Goal: Check status: Check status

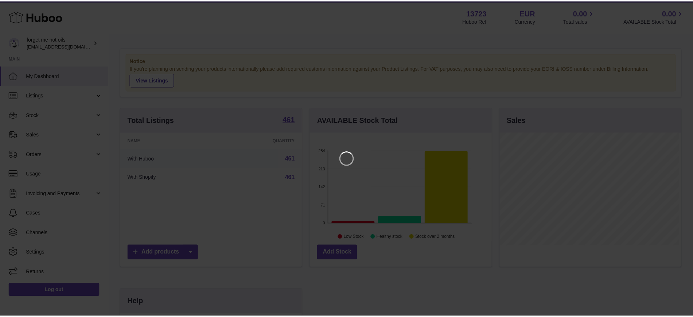
scroll to position [114, 184]
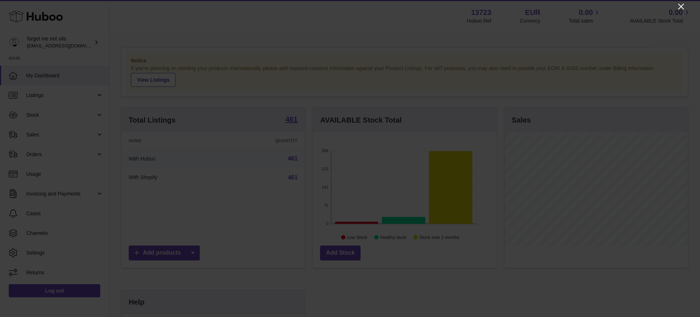
click at [678, 10] on icon "Close" at bounding box center [681, 6] width 9 height 9
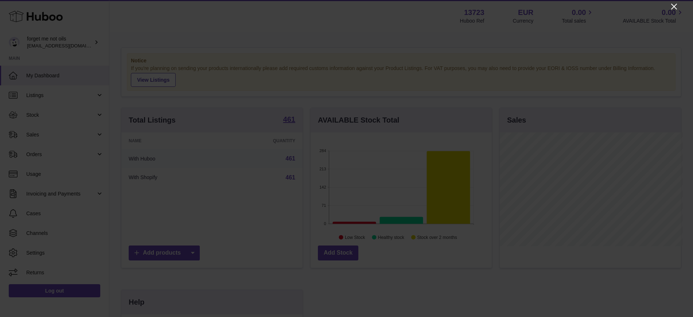
scroll to position [364396, 364329]
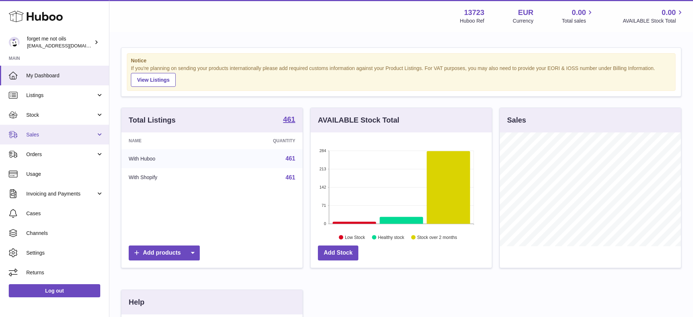
click at [79, 135] on span "Sales" at bounding box center [61, 134] width 70 height 7
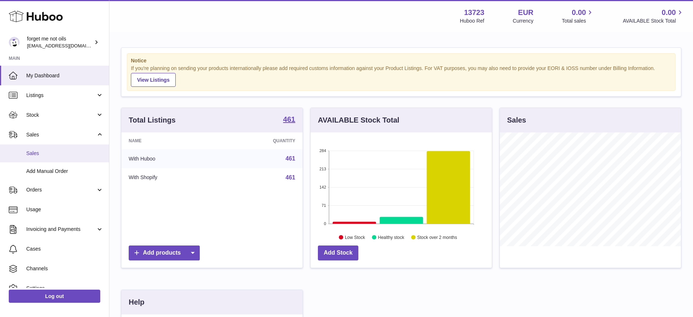
click at [48, 161] on link "Sales" at bounding box center [54, 153] width 109 height 18
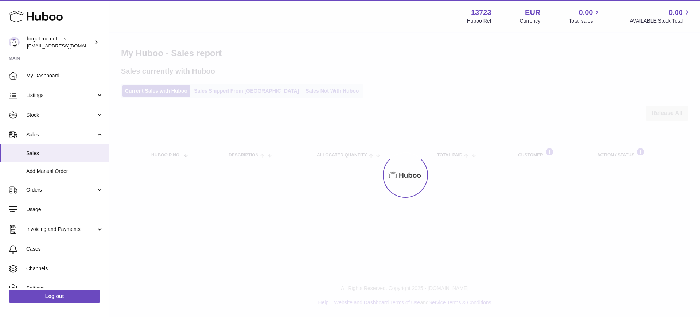
click at [288, 92] on div at bounding box center [404, 175] width 591 height 284
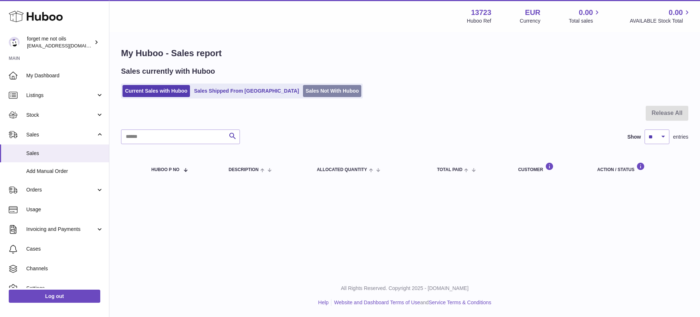
click at [303, 86] on link "Sales Not With Huboo" at bounding box center [332, 91] width 58 height 12
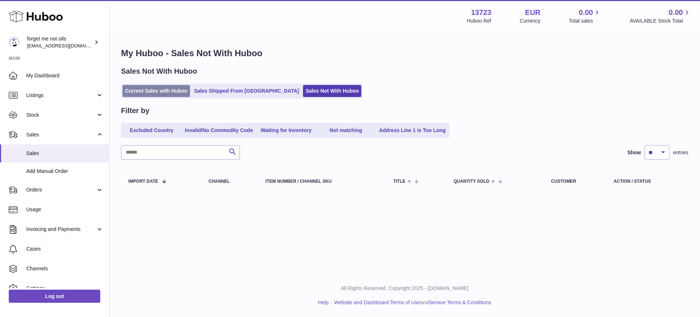
click at [172, 93] on link "Current Sales with Huboo" at bounding box center [155, 91] width 67 height 12
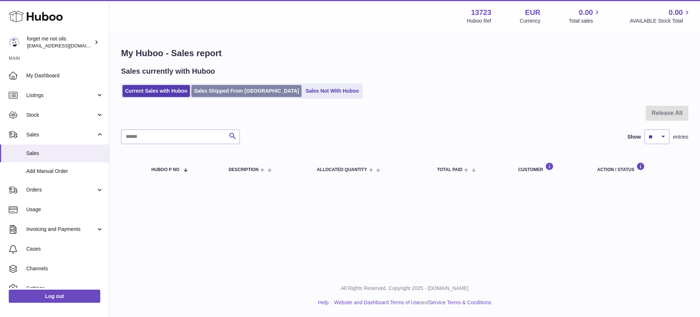
click at [203, 93] on link "Sales Shipped From [GEOGRAPHIC_DATA]" at bounding box center [246, 91] width 110 height 12
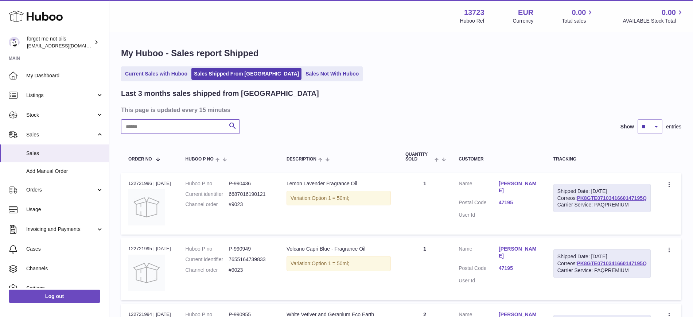
click at [168, 131] on input "text" at bounding box center [180, 126] width 119 height 15
type input "****"
